Goal: Information Seeking & Learning: Learn about a topic

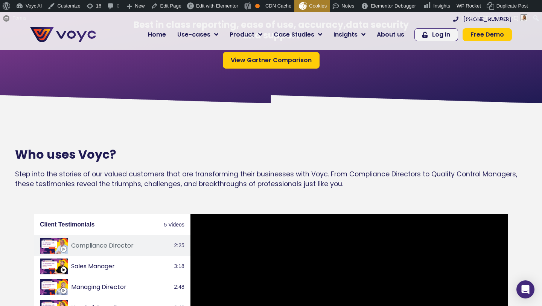
scroll to position [1084, 0]
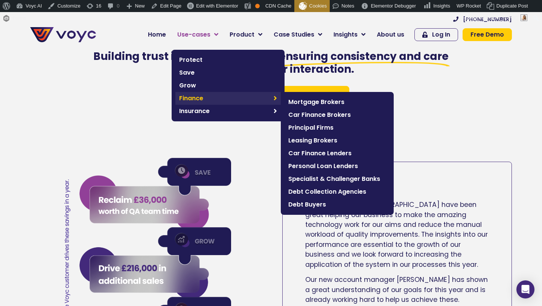
click at [227, 103] on link "Finance" at bounding box center [227, 98] width 105 height 13
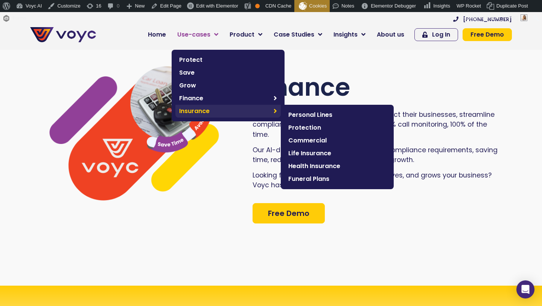
click at [252, 112] on span "Insurance" at bounding box center [224, 111] width 91 height 9
